Goal: Task Accomplishment & Management: Complete application form

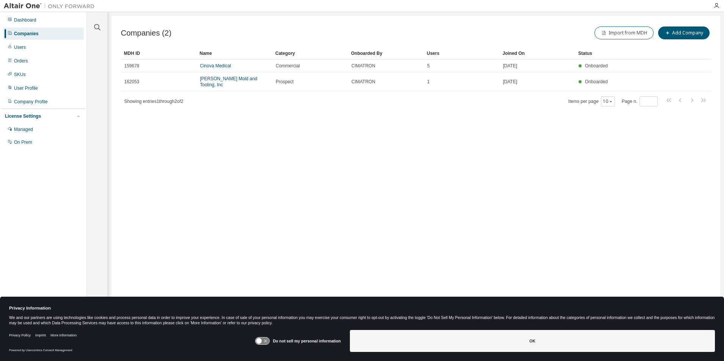
click at [269, 342] on icon at bounding box center [262, 341] width 14 height 7
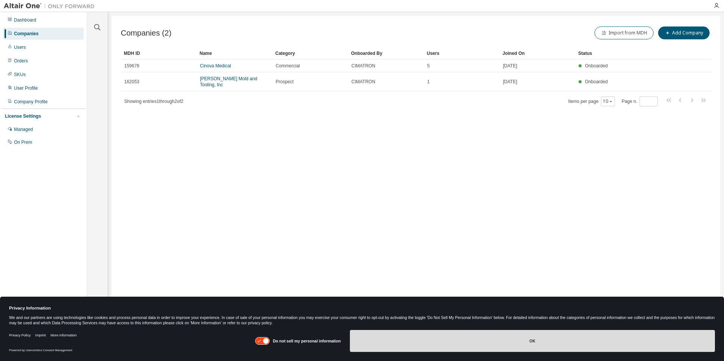
click at [489, 343] on button "OK" at bounding box center [532, 341] width 365 height 22
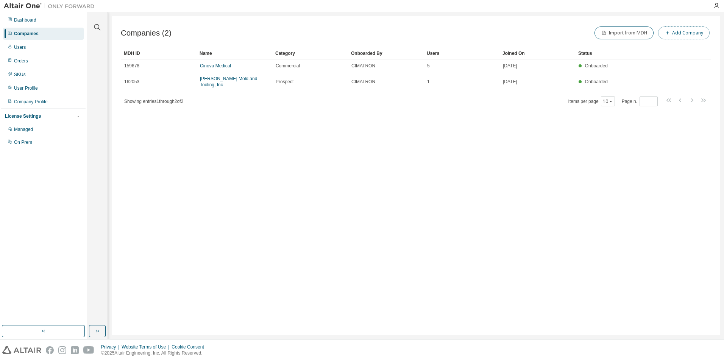
click at [678, 36] on button "Add Company" at bounding box center [683, 32] width 51 height 13
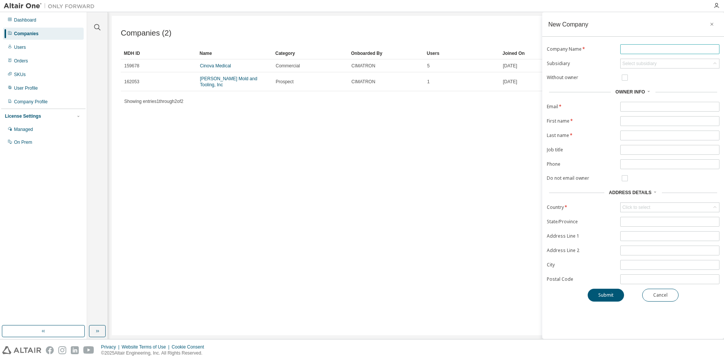
click at [626, 48] on input "text" at bounding box center [669, 49] width 95 height 6
type input "******"
click at [633, 106] on input "text" at bounding box center [669, 107] width 95 height 6
type input "**********"
click at [627, 117] on span at bounding box center [669, 121] width 99 height 10
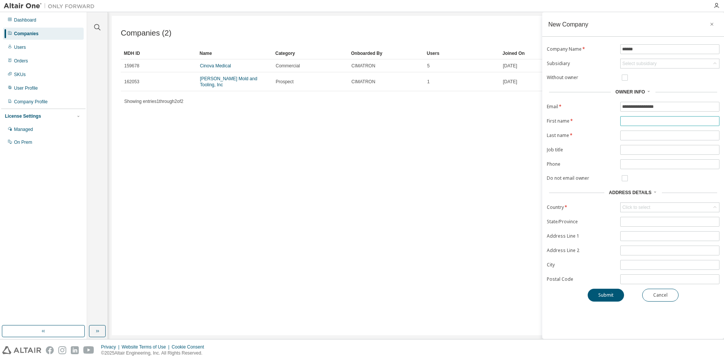
click at [627, 122] on input "text" at bounding box center [669, 121] width 95 height 6
type input "*****"
click at [631, 132] on span at bounding box center [669, 136] width 99 height 10
click at [629, 134] on input "text" at bounding box center [669, 135] width 95 height 6
type input "******"
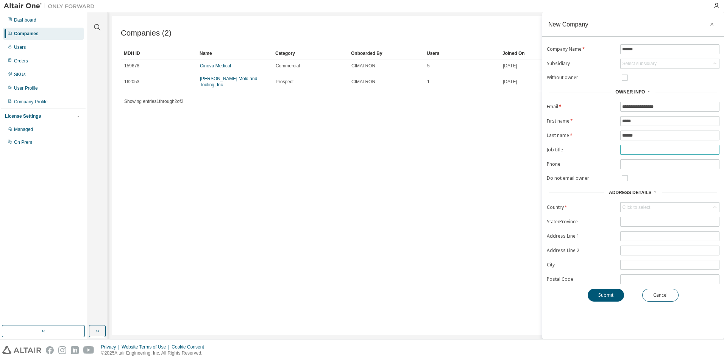
click at [631, 149] on input "text" at bounding box center [669, 150] width 95 height 6
type input "**********"
click at [637, 205] on div "Click to select" at bounding box center [636, 207] width 28 height 6
click at [641, 207] on div "Click to select" at bounding box center [636, 207] width 28 height 6
click at [669, 206] on div "Click to select" at bounding box center [669, 207] width 98 height 9
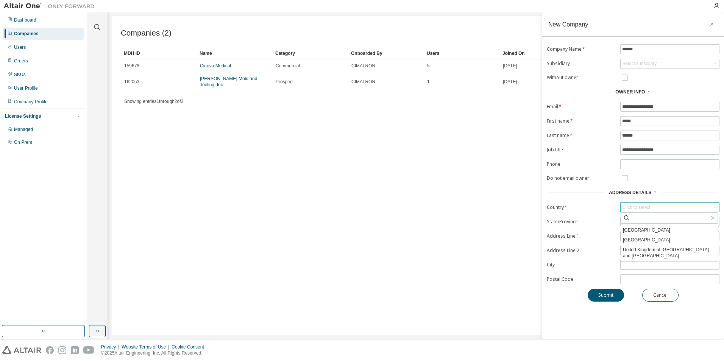
scroll to position [2213, 0]
click at [716, 261] on div "[GEOGRAPHIC_DATA] [GEOGRAPHIC_DATA] [GEOGRAPHIC_DATA] [GEOGRAPHIC_DATA] [US_STA…" at bounding box center [669, 237] width 98 height 50
click at [674, 262] on li "[GEOGRAPHIC_DATA]" at bounding box center [669, 267] width 97 height 10
click at [651, 223] on div "Click to select" at bounding box center [636, 222] width 30 height 8
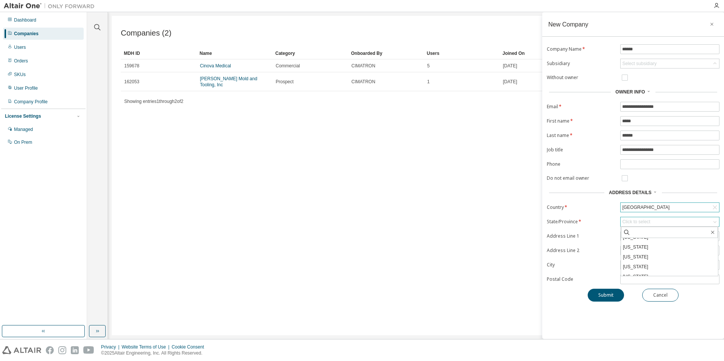
scroll to position [199, 0]
click at [660, 251] on li "[US_STATE]" at bounding box center [669, 251] width 97 height 10
click at [626, 165] on input "text" at bounding box center [669, 164] width 95 height 6
type input "**********"
click at [636, 235] on input "text" at bounding box center [669, 236] width 95 height 6
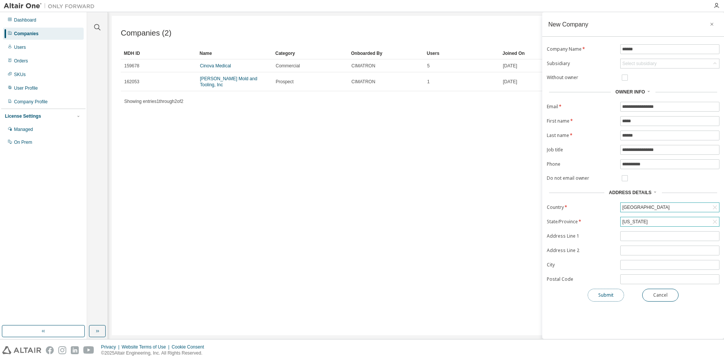
click at [601, 292] on button "Submit" at bounding box center [605, 295] width 36 height 13
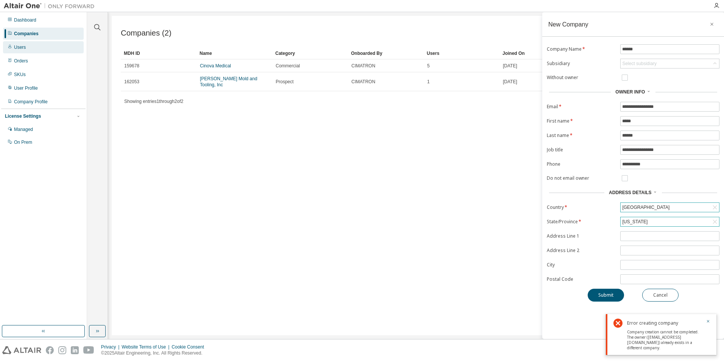
click at [23, 48] on div "Users" at bounding box center [20, 47] width 12 height 6
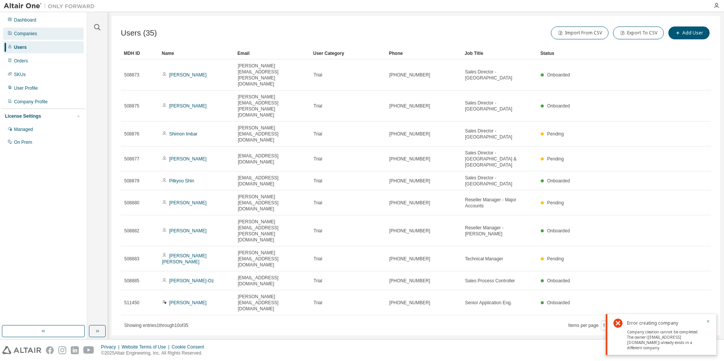
click at [24, 31] on div "Companies" at bounding box center [25, 34] width 23 height 6
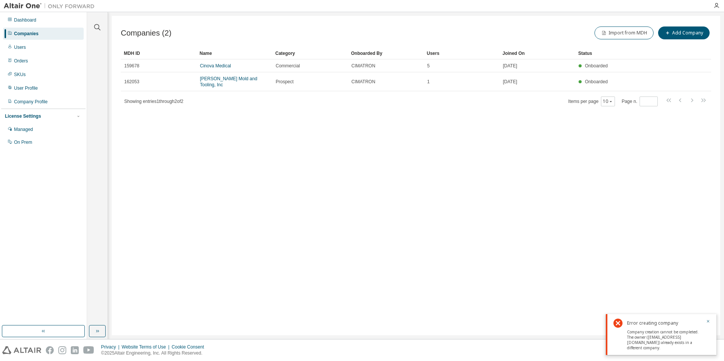
click at [417, 179] on div "Companies (2) Import from MDH Add Company Clear Load Save Save As Field Operato…" at bounding box center [416, 175] width 608 height 319
click at [59, 98] on div "Company Profile" at bounding box center [43, 102] width 81 height 12
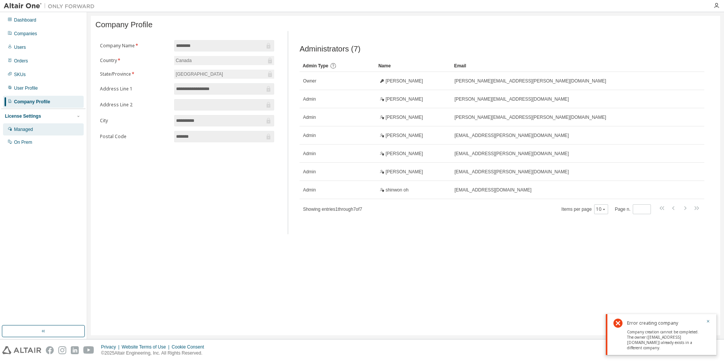
click at [19, 128] on div "Managed" at bounding box center [23, 129] width 19 height 6
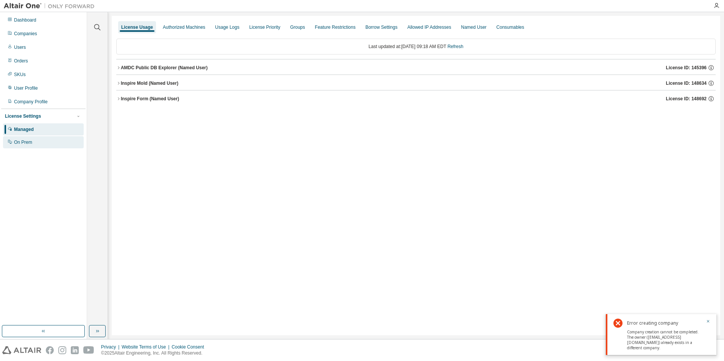
click at [20, 147] on div "On Prem" at bounding box center [43, 142] width 81 height 12
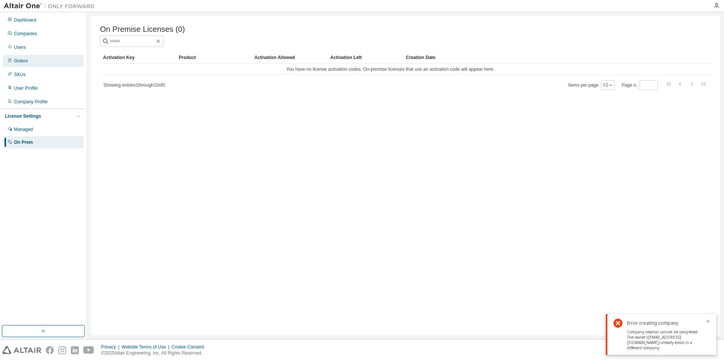
click at [26, 62] on div "Orders" at bounding box center [21, 61] width 14 height 6
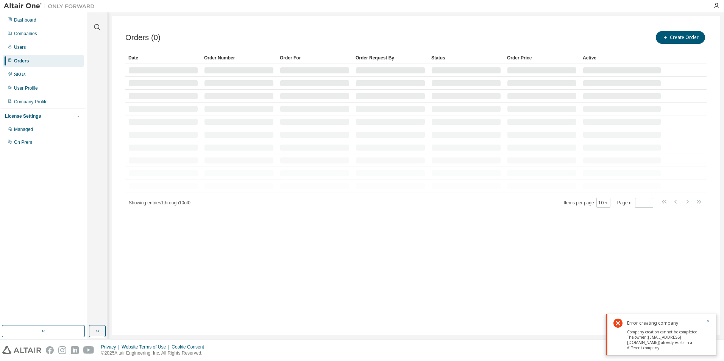
click at [21, 62] on div "Orders" at bounding box center [21, 61] width 15 height 6
click at [21, 46] on div "Users" at bounding box center [20, 47] width 12 height 6
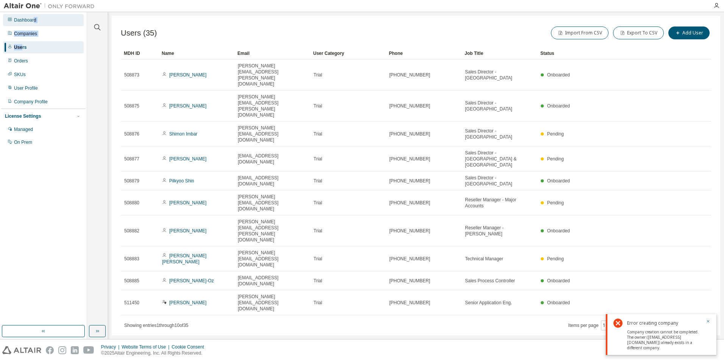
drag, startPoint x: 21, startPoint y: 46, endPoint x: 35, endPoint y: 20, distance: 29.6
click at [35, 20] on div "Dashboard Companies Users Orders SKUs User Profile Company Profile License Sett…" at bounding box center [43, 81] width 84 height 136
drag, startPoint x: 35, startPoint y: 20, endPoint x: 29, endPoint y: 34, distance: 16.0
click at [29, 34] on div "Companies" at bounding box center [25, 34] width 23 height 6
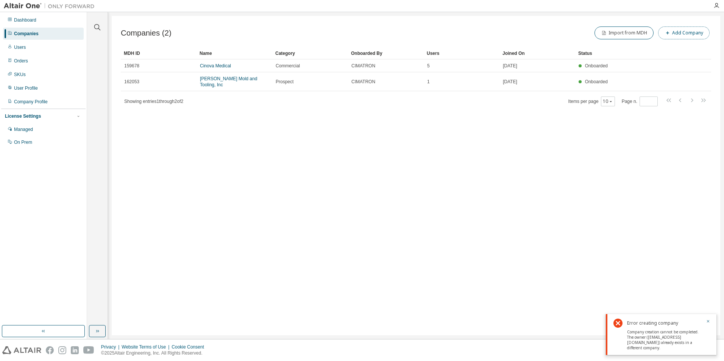
click at [674, 34] on button "Add Company" at bounding box center [683, 32] width 51 height 13
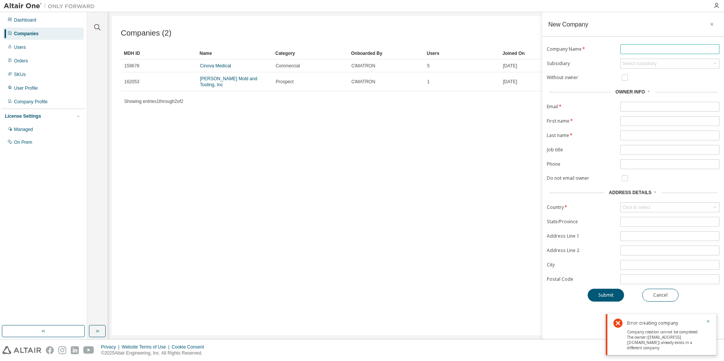
click at [667, 52] on input "text" at bounding box center [669, 49] width 95 height 6
click at [708, 324] on icon "button" at bounding box center [707, 321] width 5 height 5
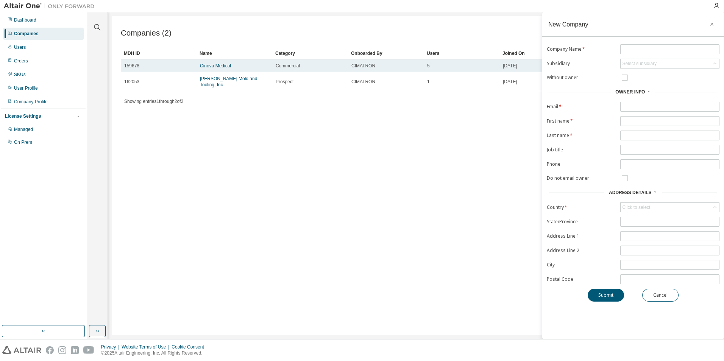
click at [187, 67] on div "159678" at bounding box center [158, 66] width 69 height 6
click at [203, 66] on link "Cinova Medical" at bounding box center [215, 65] width 31 height 5
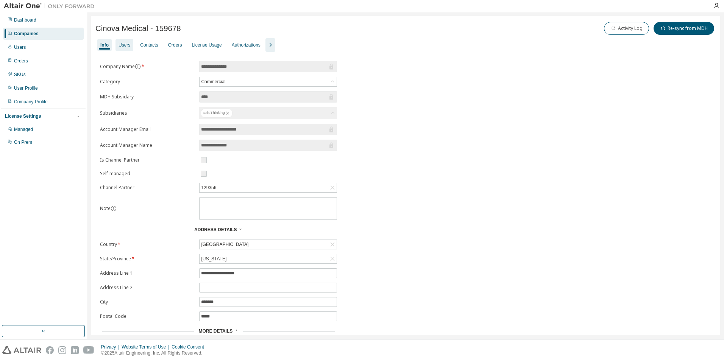
click at [125, 46] on div "Users" at bounding box center [124, 45] width 12 height 6
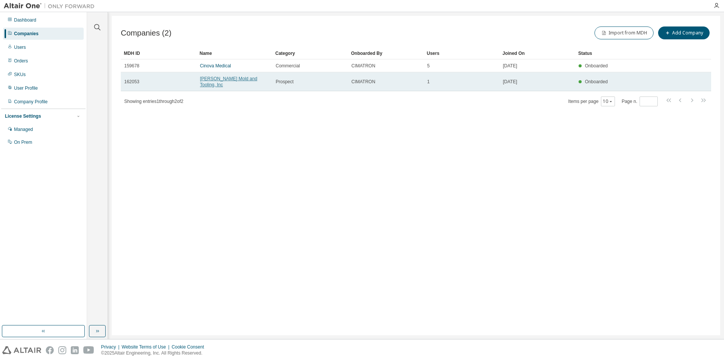
click at [204, 78] on link "[PERSON_NAME] Mold and Tooling, Inc" at bounding box center [228, 81] width 57 height 11
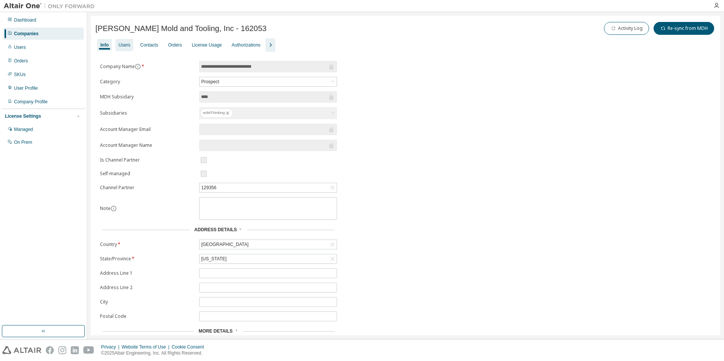
click at [128, 44] on div "Users" at bounding box center [124, 45] width 12 height 6
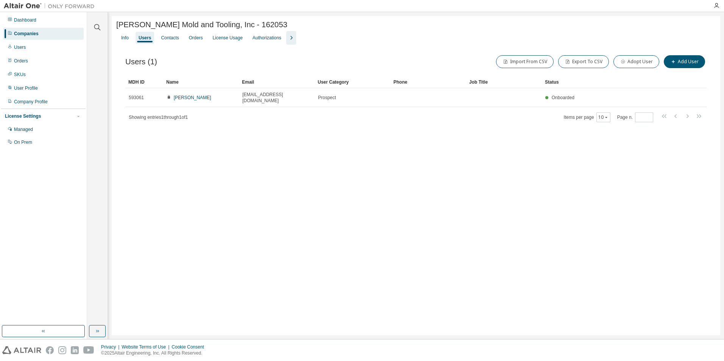
click at [32, 34] on div "Companies" at bounding box center [26, 34] width 25 height 6
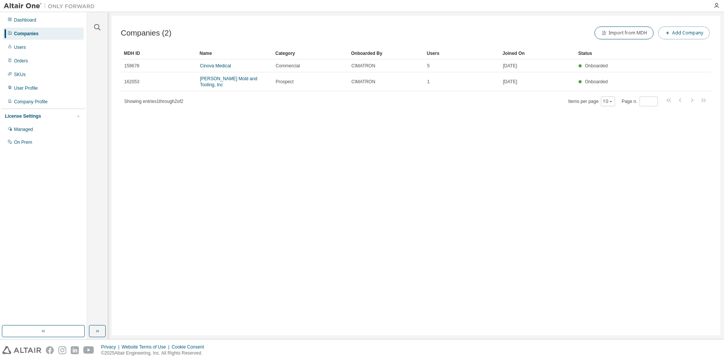
click at [694, 37] on button "Add Company" at bounding box center [683, 32] width 51 height 13
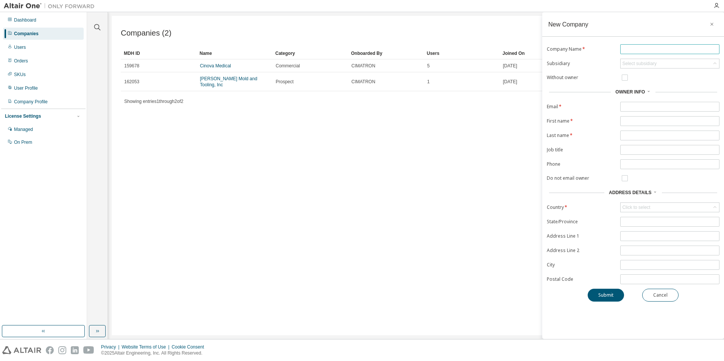
click at [649, 50] on input "text" at bounding box center [669, 49] width 95 height 6
type input "********"
click at [656, 104] on input "text" at bounding box center [669, 107] width 95 height 6
type input "**********"
click at [653, 118] on span at bounding box center [669, 121] width 99 height 10
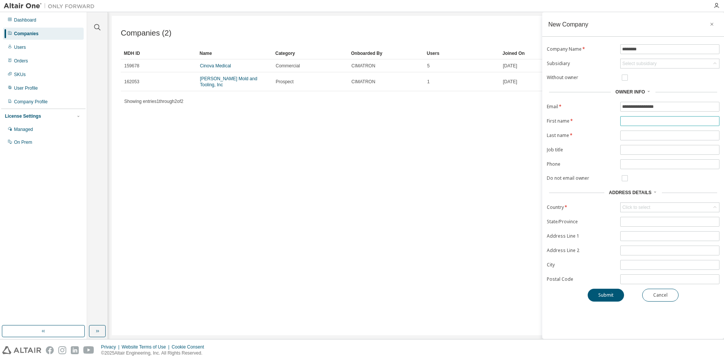
click at [648, 123] on input "text" at bounding box center [669, 121] width 95 height 6
type input "*****"
click at [645, 135] on input "text" at bounding box center [669, 135] width 95 height 6
type input "******"
click at [647, 148] on input "text" at bounding box center [669, 150] width 95 height 6
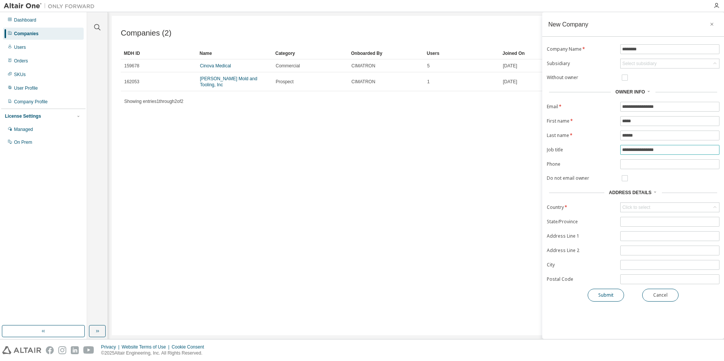
type input "**********"
click at [607, 296] on button "Submit" at bounding box center [605, 295] width 36 height 13
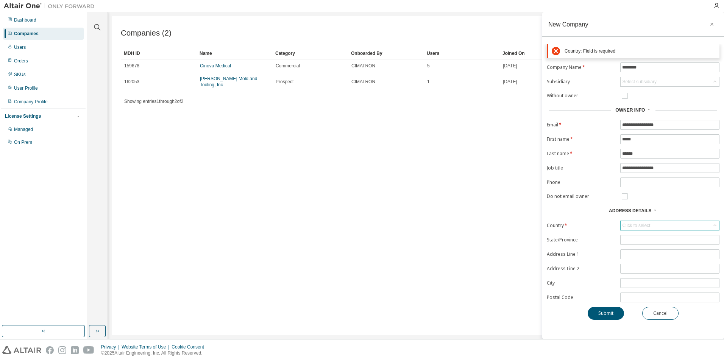
click at [642, 226] on div "Click to select" at bounding box center [636, 226] width 28 height 6
click at [684, 280] on li "[GEOGRAPHIC_DATA]" at bounding box center [669, 285] width 97 height 10
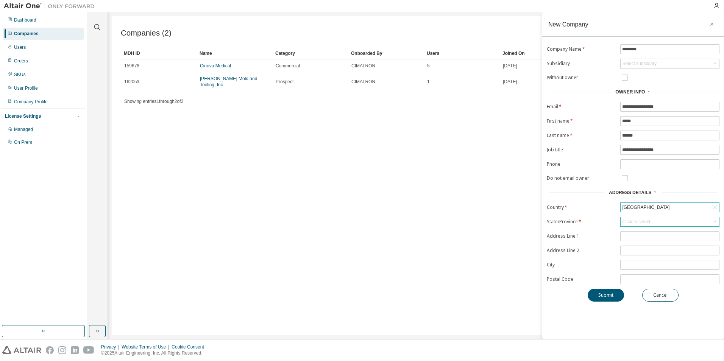
click at [636, 221] on div "Click to select" at bounding box center [636, 222] width 28 height 6
click at [668, 263] on li "[US_STATE]" at bounding box center [669, 262] width 97 height 10
click at [599, 296] on button "Submit" at bounding box center [605, 295] width 36 height 13
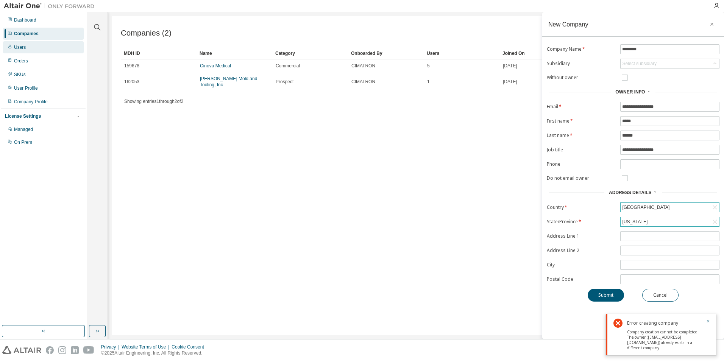
click at [22, 46] on div "Users" at bounding box center [20, 47] width 12 height 6
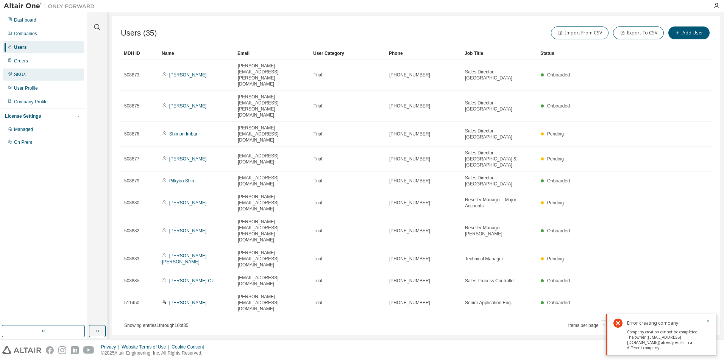
click at [15, 74] on div "SKUs" at bounding box center [20, 75] width 12 height 6
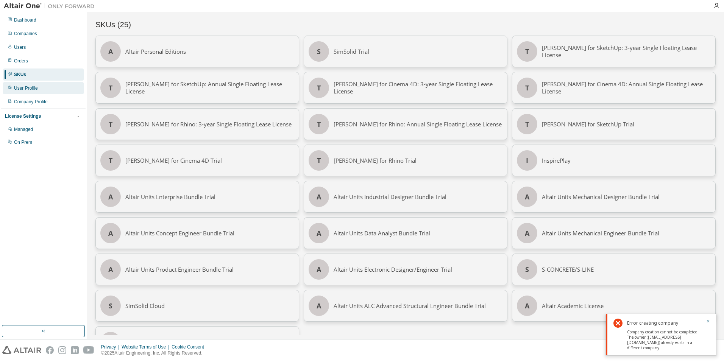
click at [21, 91] on div "User Profile" at bounding box center [43, 88] width 81 height 12
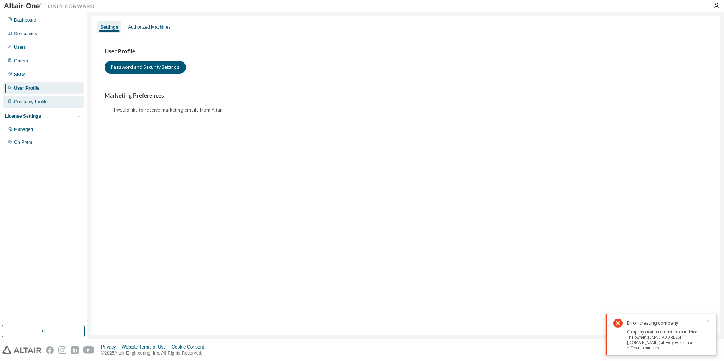
click at [25, 99] on div "Company Profile" at bounding box center [31, 102] width 34 height 6
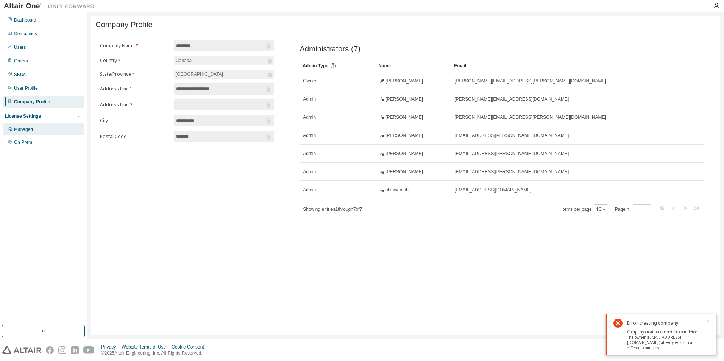
click at [32, 129] on div "Managed" at bounding box center [23, 129] width 19 height 6
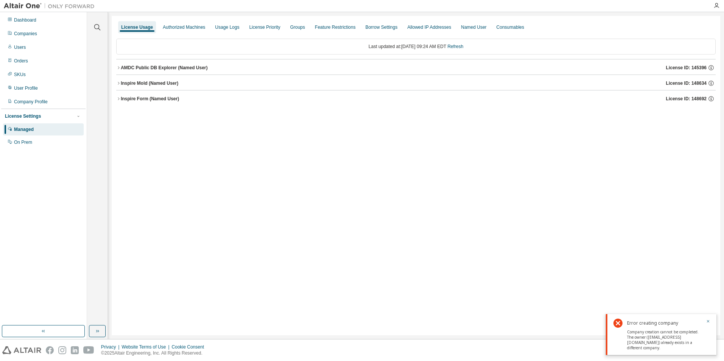
click at [132, 96] on div "Inspire Form (Named User)" at bounding box center [150, 99] width 58 height 6
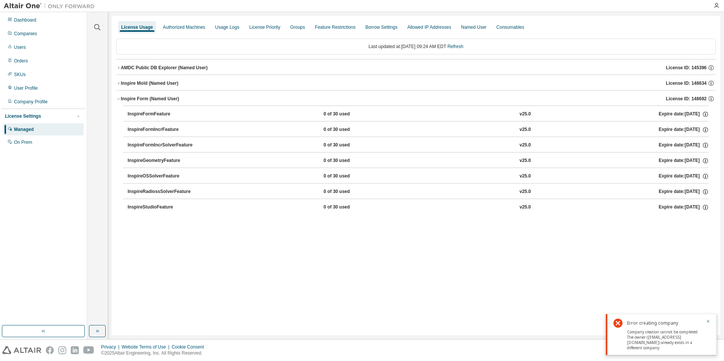
click at [154, 112] on div "InspireFormFeature" at bounding box center [162, 114] width 68 height 7
click at [154, 113] on div "InspireFormFeature" at bounding box center [162, 114] width 68 height 7
click at [227, 27] on div "Usage Logs" at bounding box center [227, 27] width 24 height 6
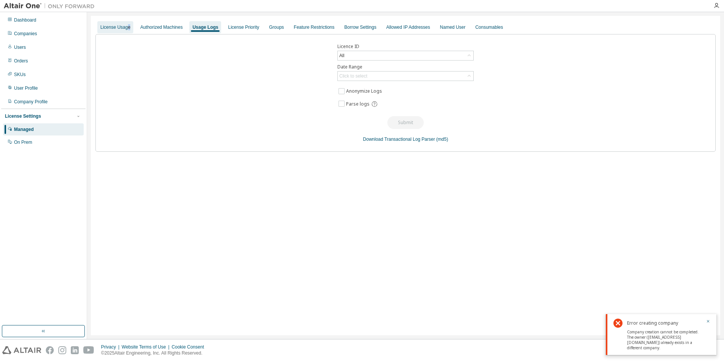
click at [129, 26] on div "License Usage" at bounding box center [115, 27] width 30 height 6
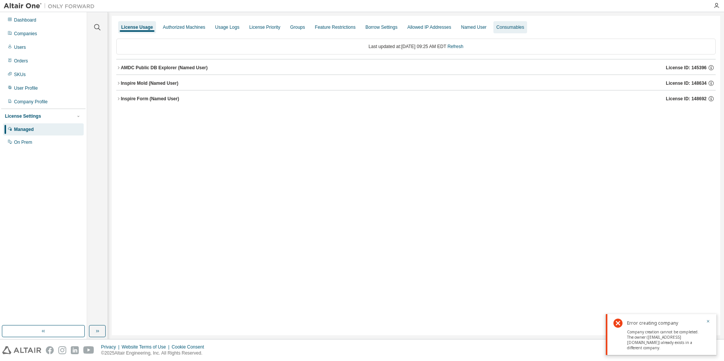
click at [514, 28] on div "Consumables" at bounding box center [510, 27] width 28 height 6
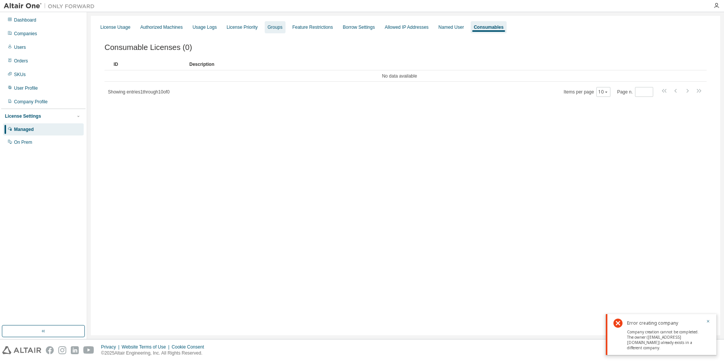
click at [281, 29] on div "Groups" at bounding box center [275, 27] width 15 height 6
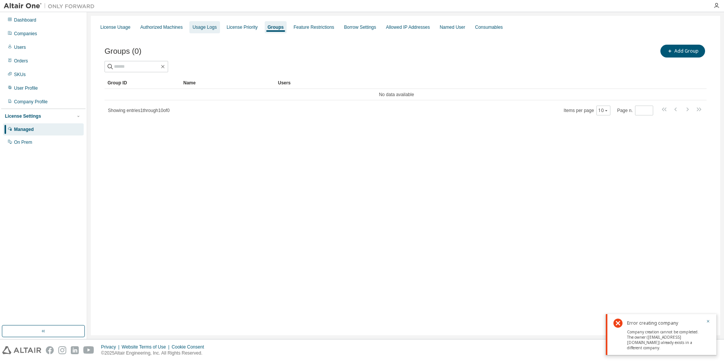
click at [209, 27] on div "Usage Logs" at bounding box center [204, 27] width 24 height 6
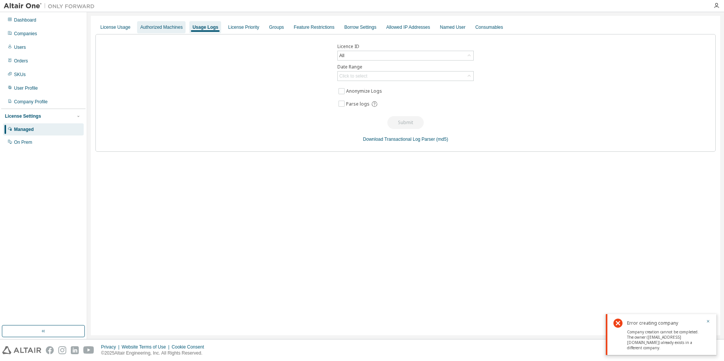
click at [176, 24] on div "Authorized Machines" at bounding box center [161, 27] width 42 height 6
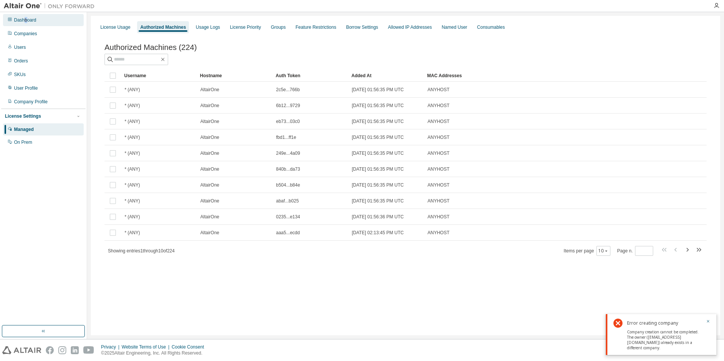
click at [26, 23] on div "Dashboard" at bounding box center [43, 20] width 81 height 12
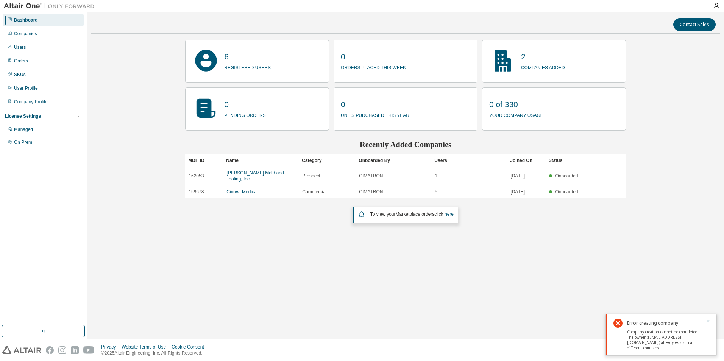
click at [546, 69] on p "companies added" at bounding box center [543, 66] width 44 height 9
click at [506, 61] on icon at bounding box center [502, 61] width 16 height 22
click at [212, 65] on icon at bounding box center [206, 61] width 22 height 22
